Goal: Find specific page/section: Find specific page/section

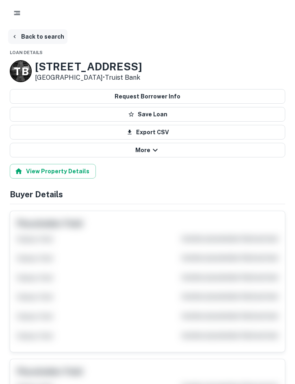
click at [13, 37] on icon "button" at bounding box center [14, 36] width 7 height 7
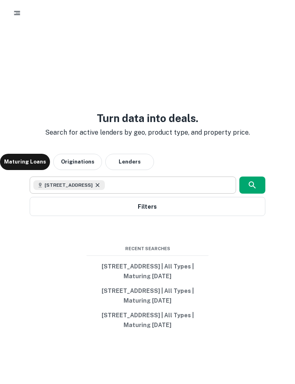
click at [94, 185] on icon at bounding box center [97, 185] width 7 height 7
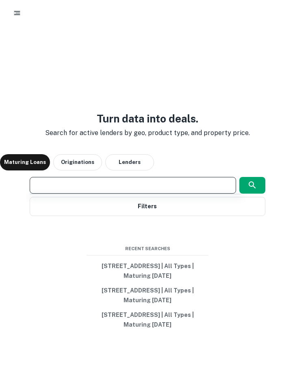
click at [82, 185] on input "text" at bounding box center [133, 185] width 200 height 9
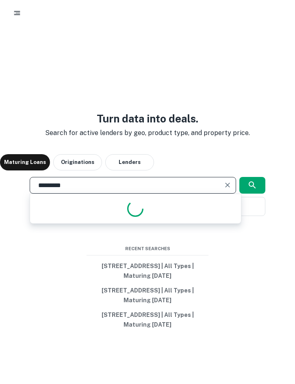
type input "**********"
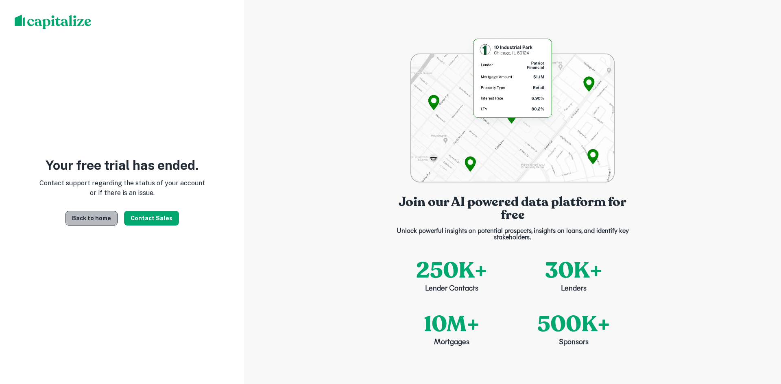
click at [105, 221] on link "Back to home" at bounding box center [91, 218] width 52 height 15
click at [161, 216] on button "Contact Sales" at bounding box center [151, 218] width 55 height 15
